Goal: Task Accomplishment & Management: Use online tool/utility

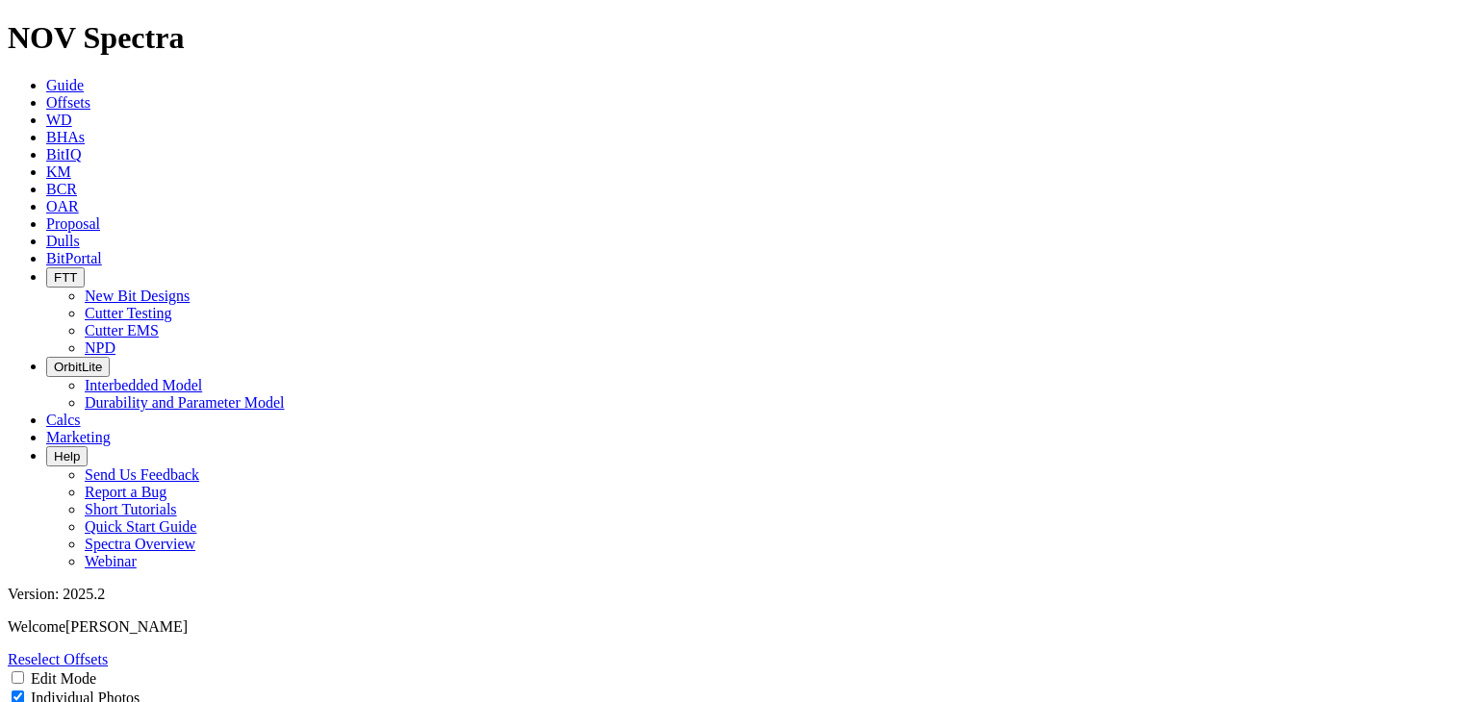
select select "New Bit Design"
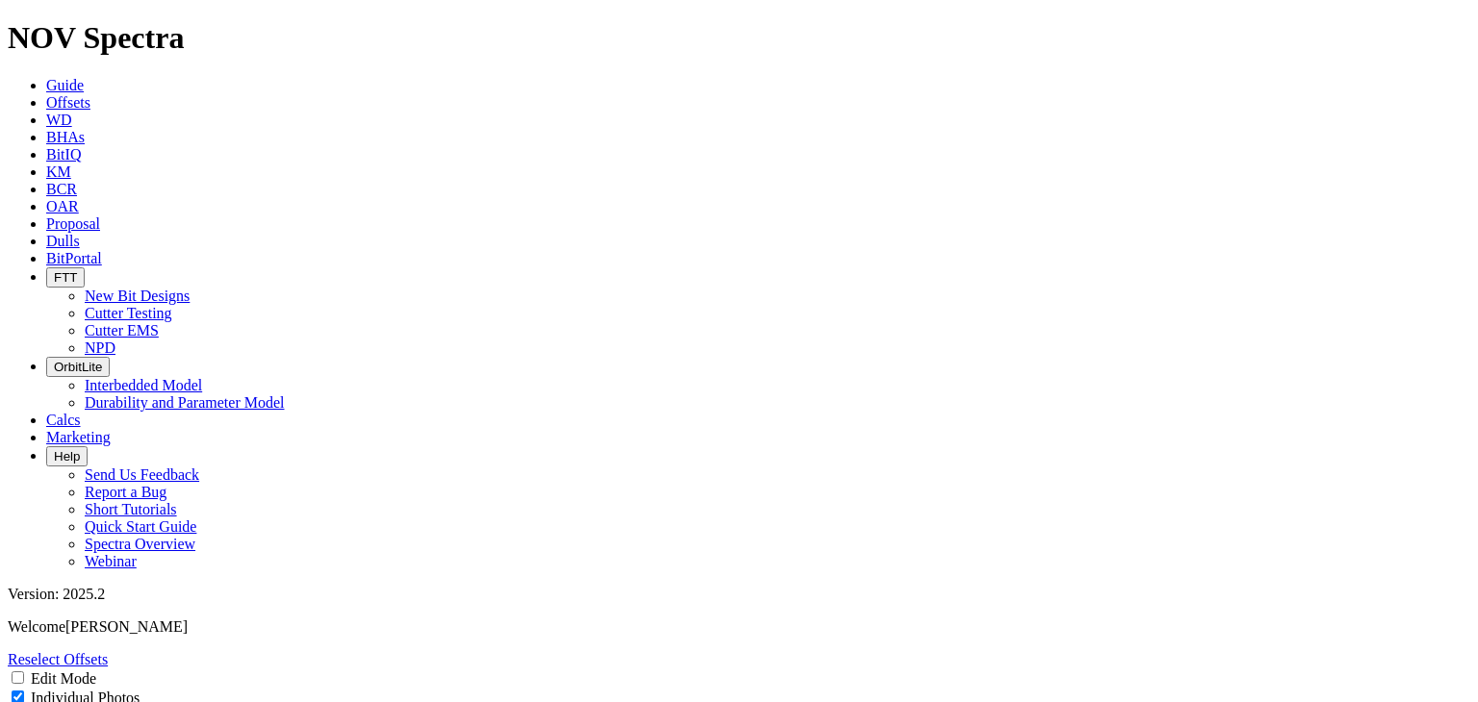
select select "New Bit Design"
